Goal: Information Seeking & Learning: Learn about a topic

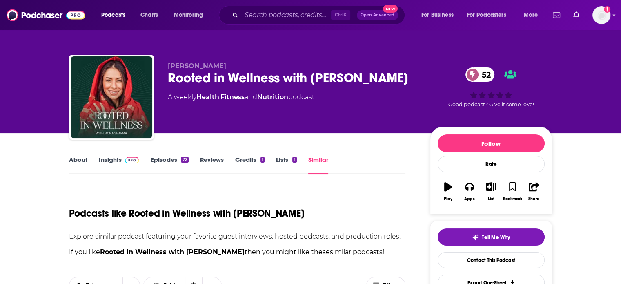
drag, startPoint x: 0, startPoint y: 0, endPoint x: 109, endPoint y: 159, distance: 192.9
click at [109, 159] on link "Insights" at bounding box center [119, 165] width 40 height 19
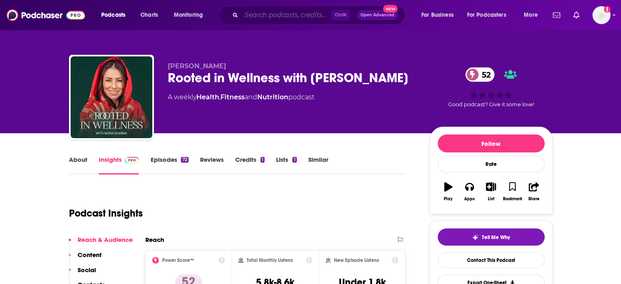
click at [258, 10] on input "Search podcasts, credits, & more..." at bounding box center [286, 15] width 90 height 13
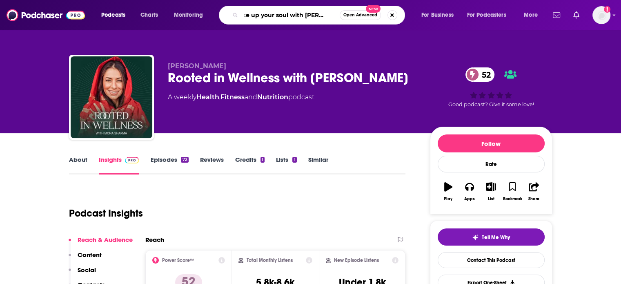
type input "wake up your soul with [PERSON_NAME]"
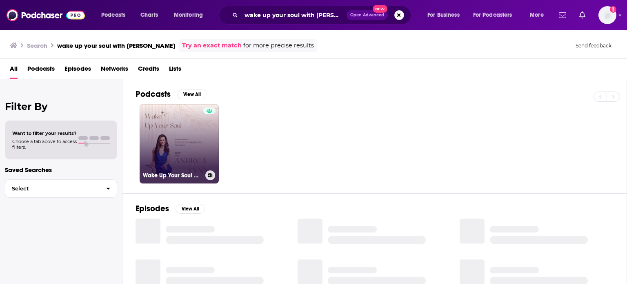
click at [189, 147] on link "Wake Up Your Soul With [PERSON_NAME]" at bounding box center [179, 143] width 79 height 79
